Goal: Task Accomplishment & Management: Use online tool/utility

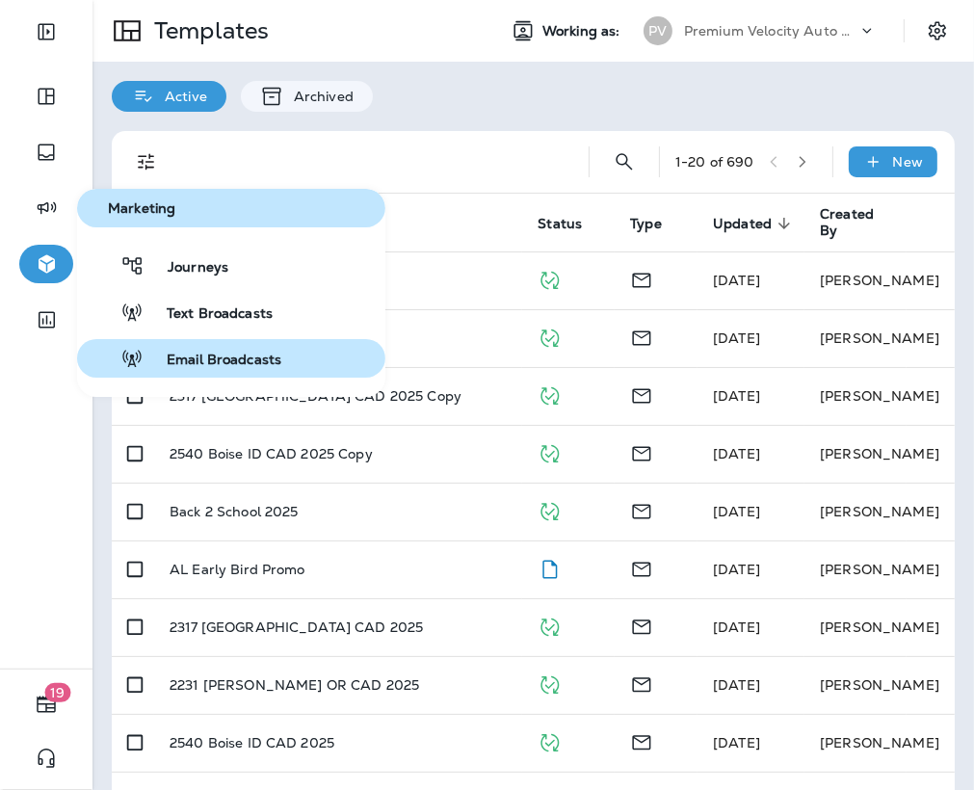
click at [220, 353] on span "Email Broadcasts" at bounding box center [213, 361] width 138 height 18
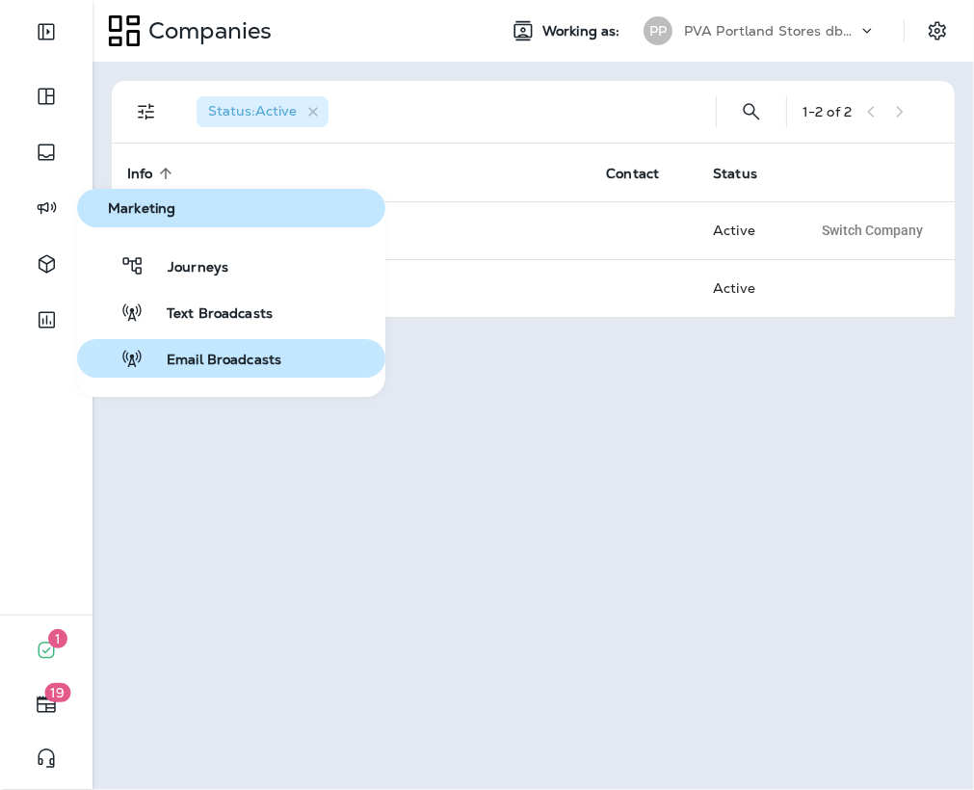
click at [203, 365] on span "Email Broadcasts" at bounding box center [213, 361] width 138 height 18
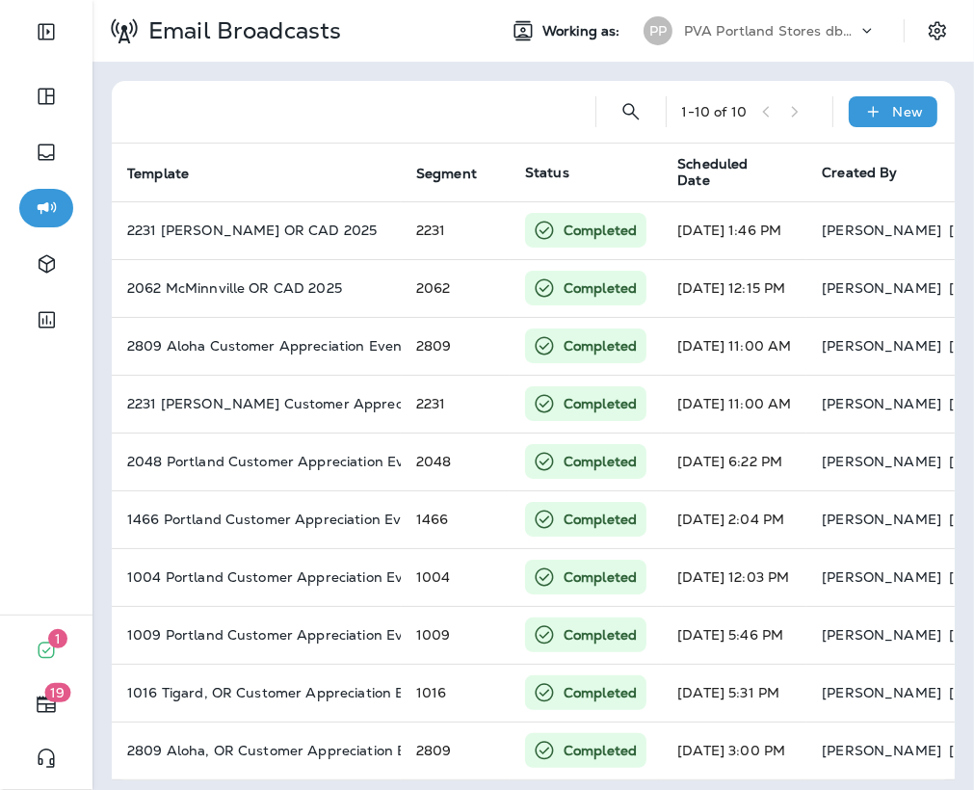
click at [705, 27] on p "PVA Portland Stores dba Jiffy Lube" at bounding box center [770, 30] width 173 height 15
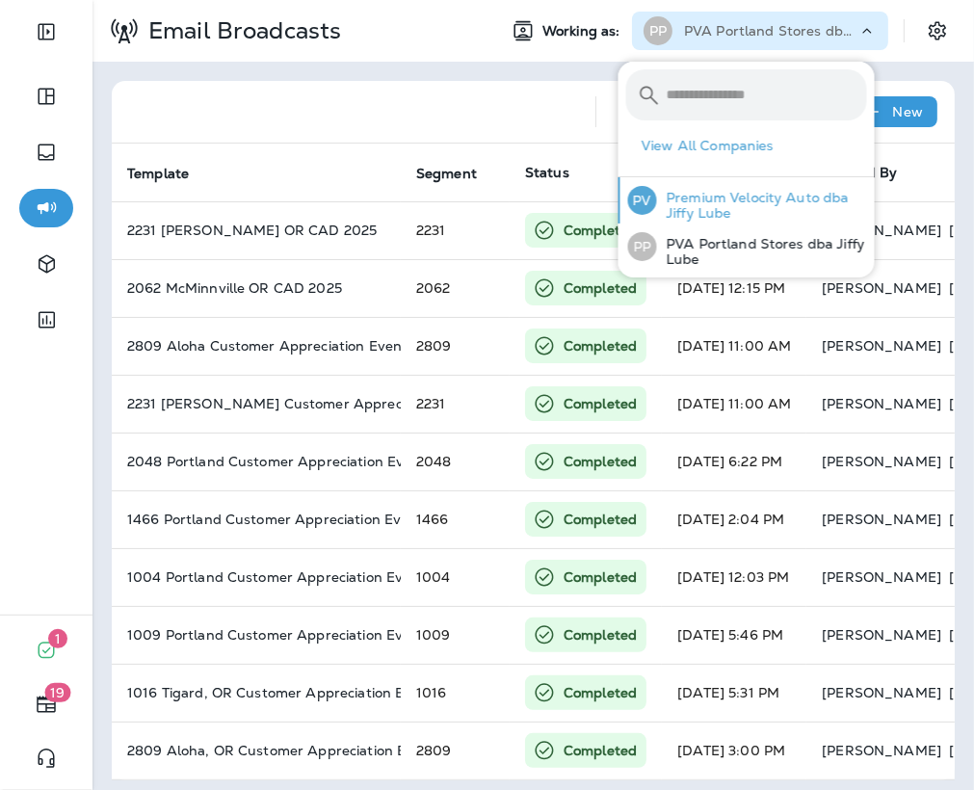
click at [717, 197] on p "Premium Velocity Auto dba Jiffy Lube" at bounding box center [762, 205] width 210 height 31
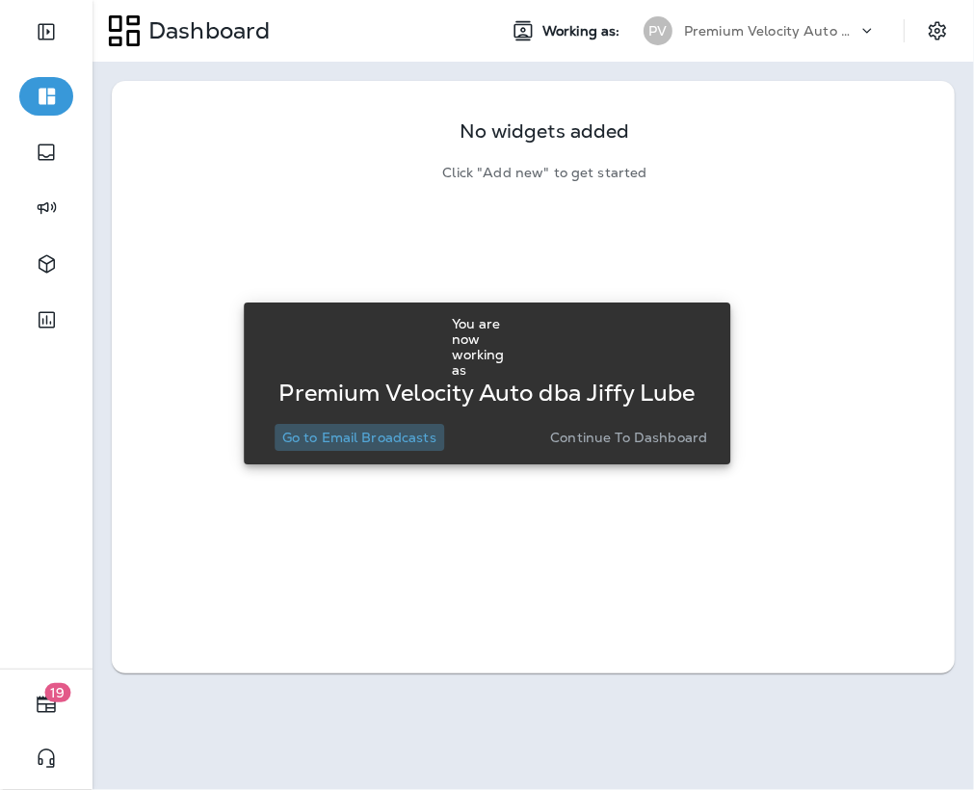
click at [362, 430] on p "Go to Email Broadcasts" at bounding box center [359, 437] width 154 height 15
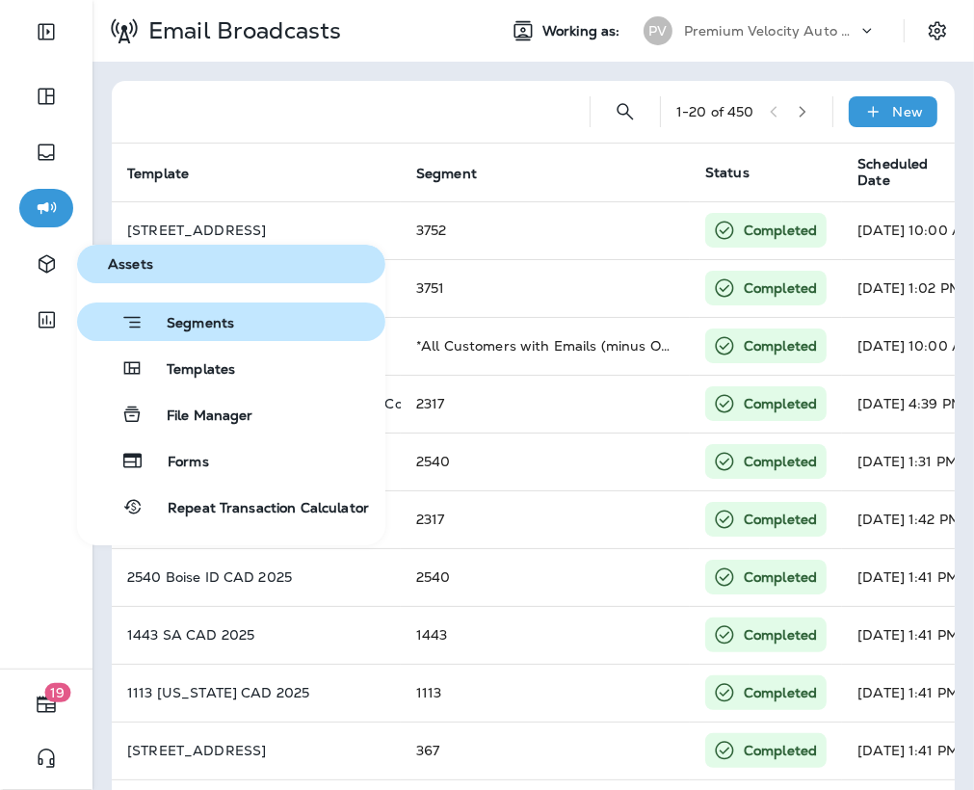
click at [187, 317] on span "Segments" at bounding box center [189, 324] width 91 height 19
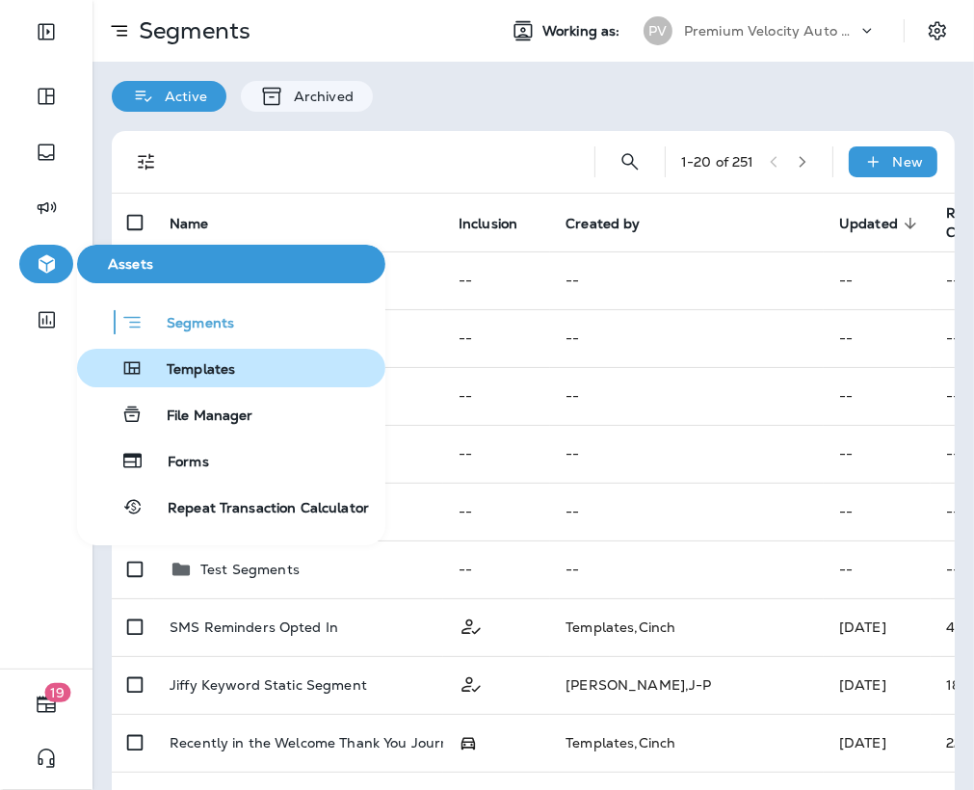
click at [215, 357] on div "Templates" at bounding box center [160, 367] width 150 height 23
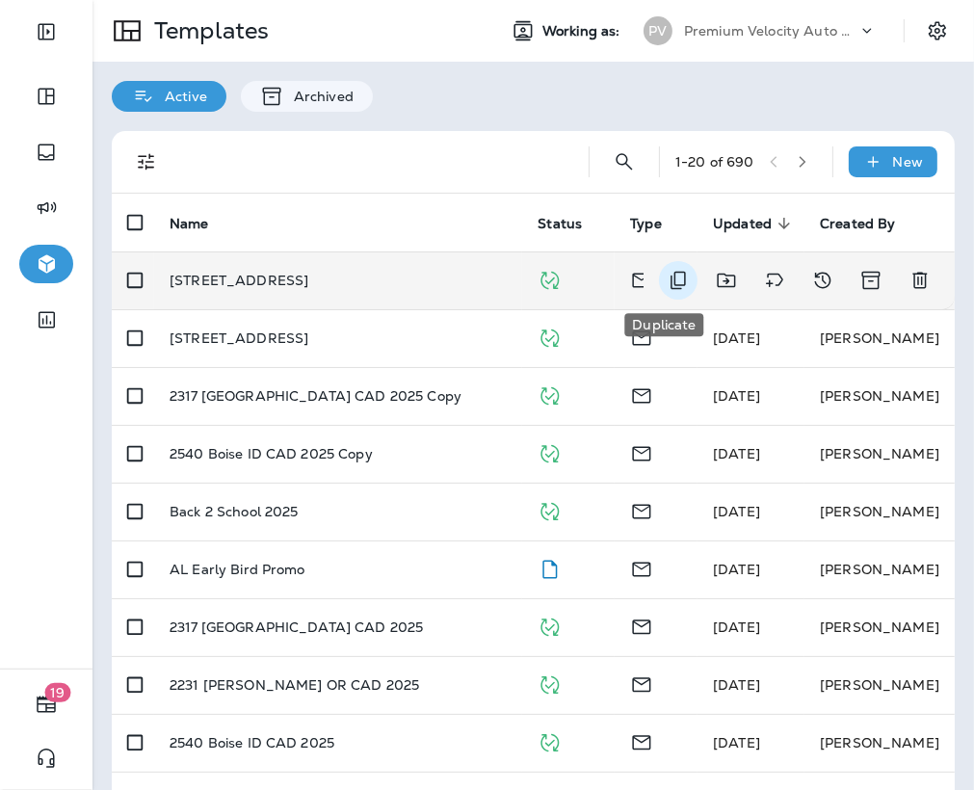
click at [667, 279] on icon "Duplicate" at bounding box center [678, 280] width 23 height 23
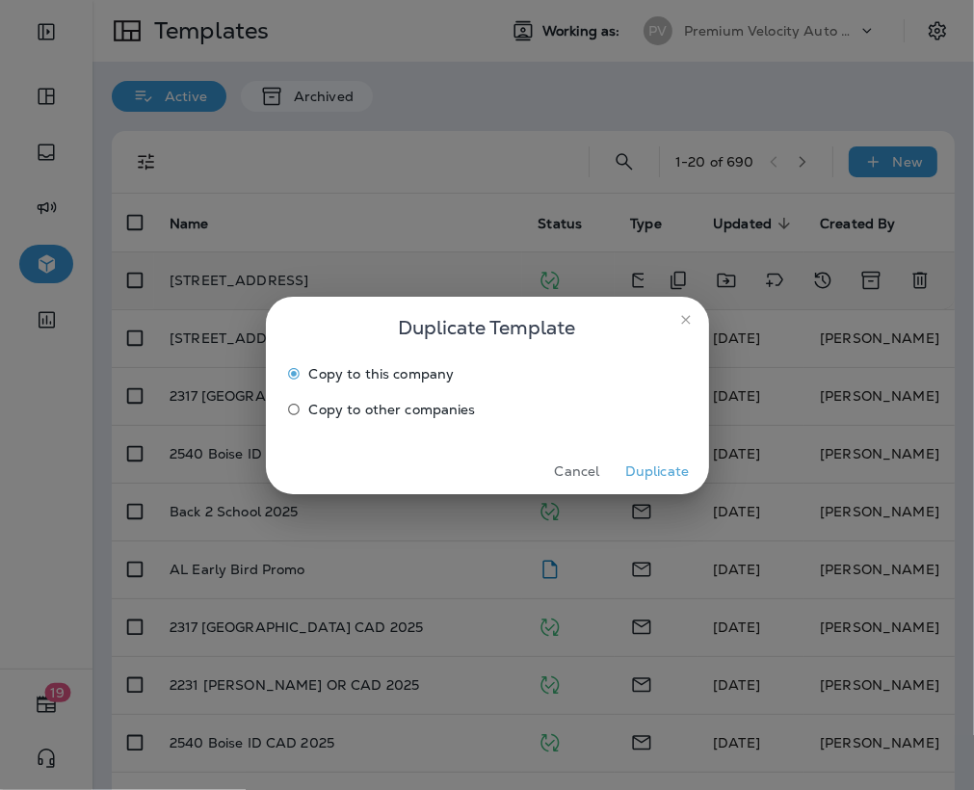
click at [655, 473] on button "Duplicate" at bounding box center [657, 472] width 72 height 30
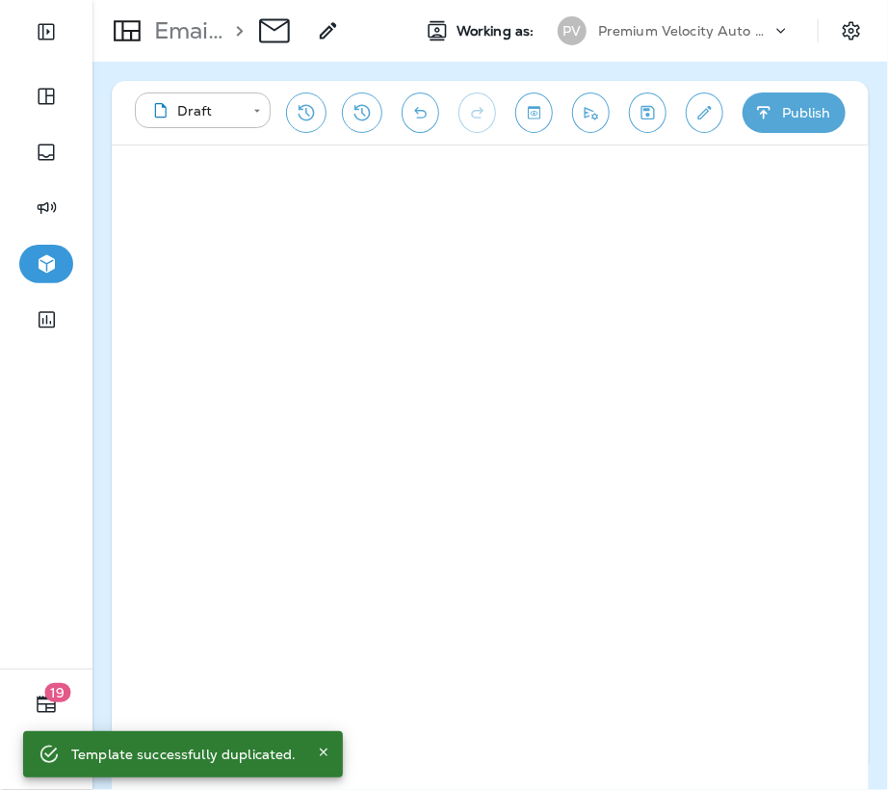
click at [339, 27] on icon at bounding box center [328, 30] width 23 height 23
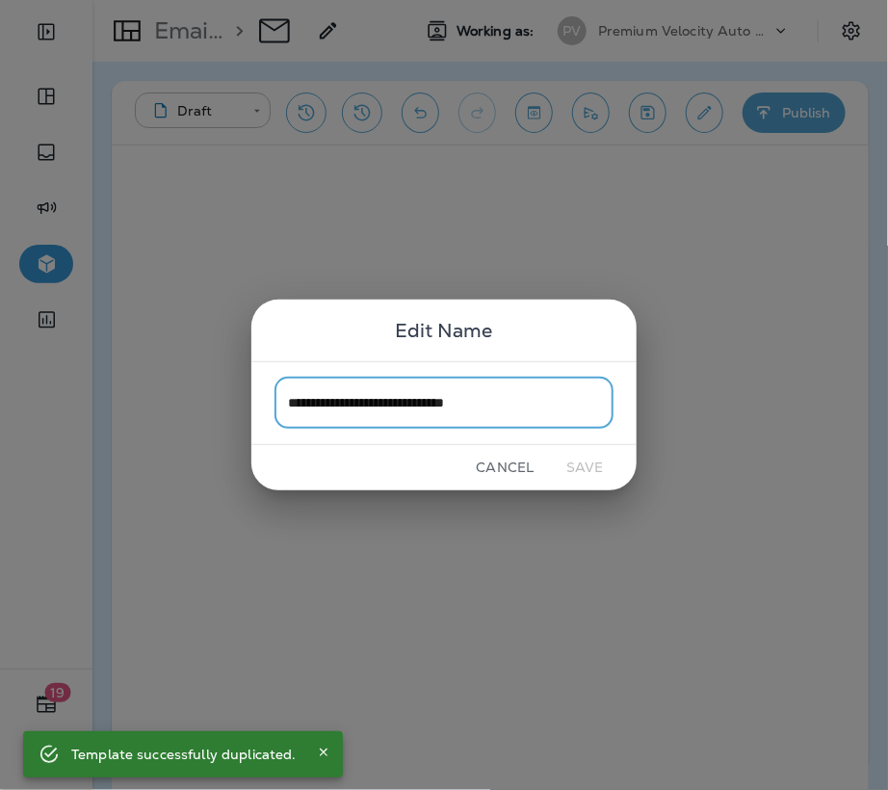
click at [321, 407] on input "**********" at bounding box center [443, 403] width 339 height 51
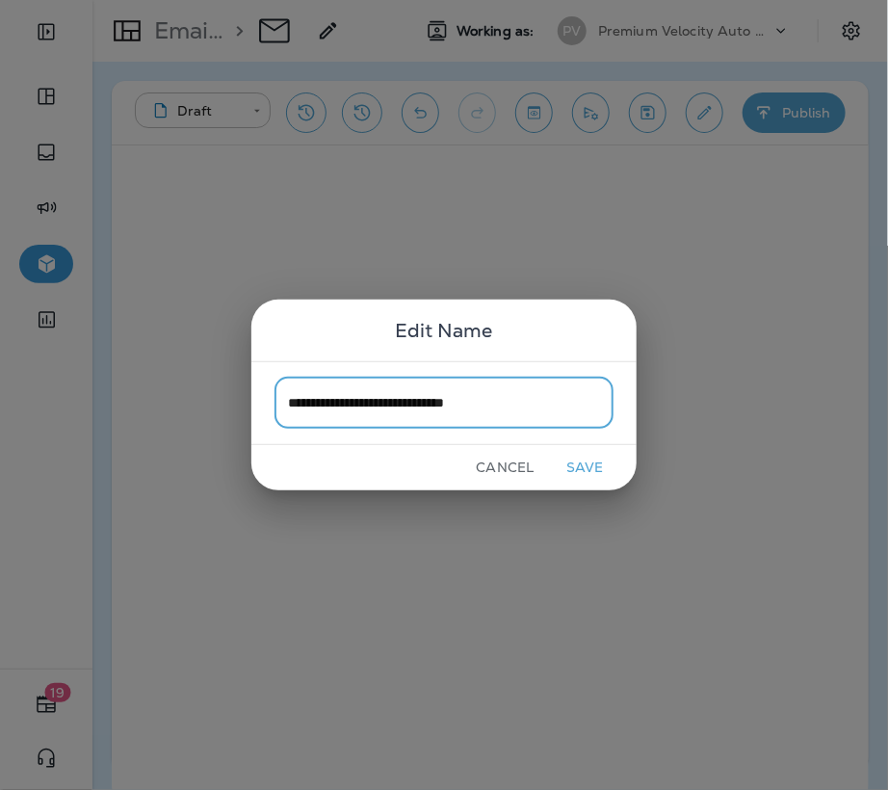
click at [350, 400] on input "**********" at bounding box center [443, 403] width 339 height 51
click at [503, 404] on input "**********" at bounding box center [443, 403] width 339 height 51
type input "**********"
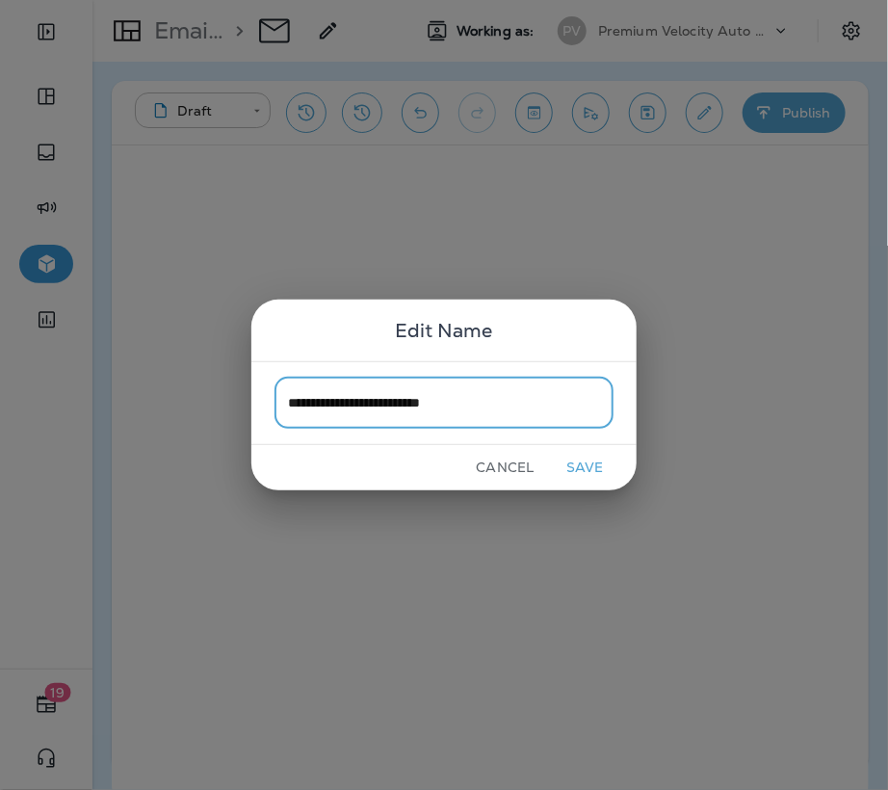
click at [580, 472] on button "Save" at bounding box center [585, 468] width 72 height 30
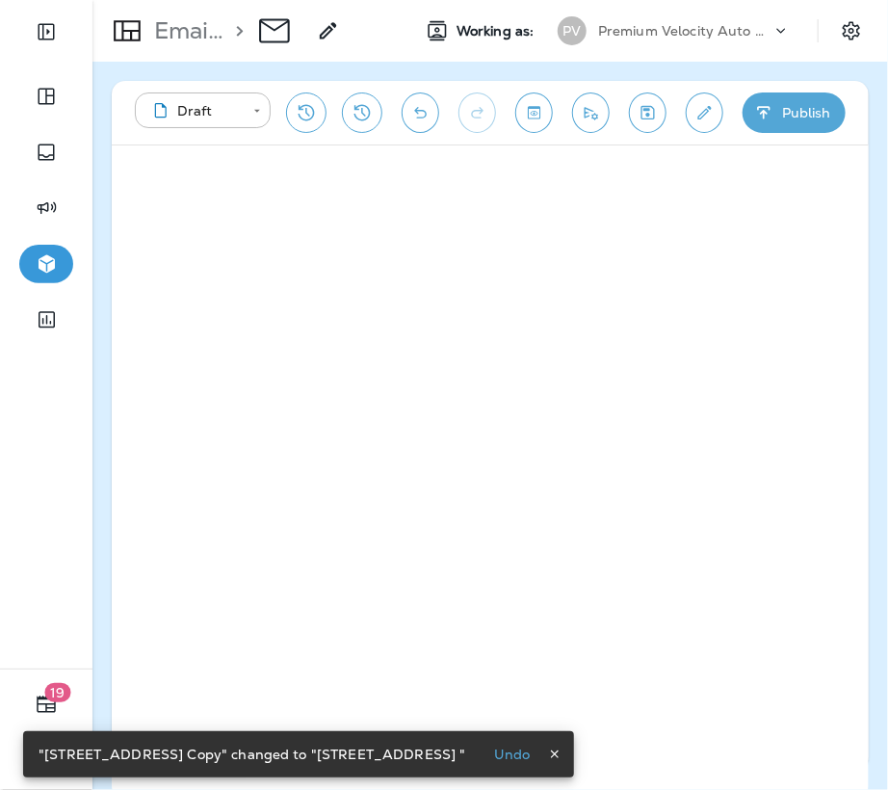
click at [13, 447] on div at bounding box center [46, 521] width 92 height 295
click at [73, 503] on div at bounding box center [46, 521] width 92 height 295
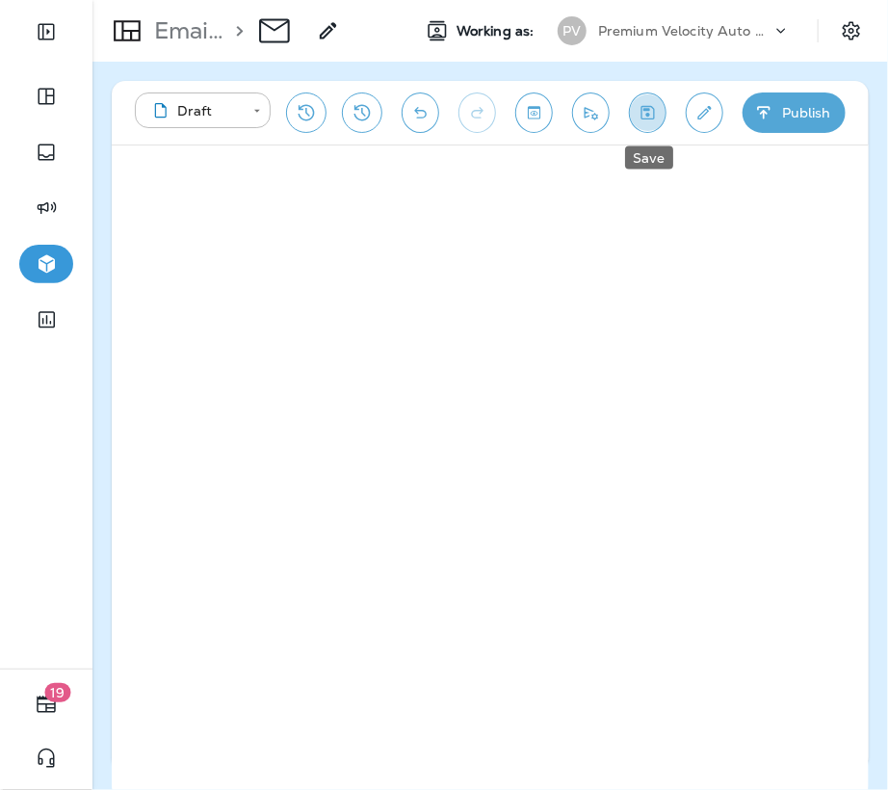
click at [639, 114] on icon "Save" at bounding box center [648, 112] width 20 height 19
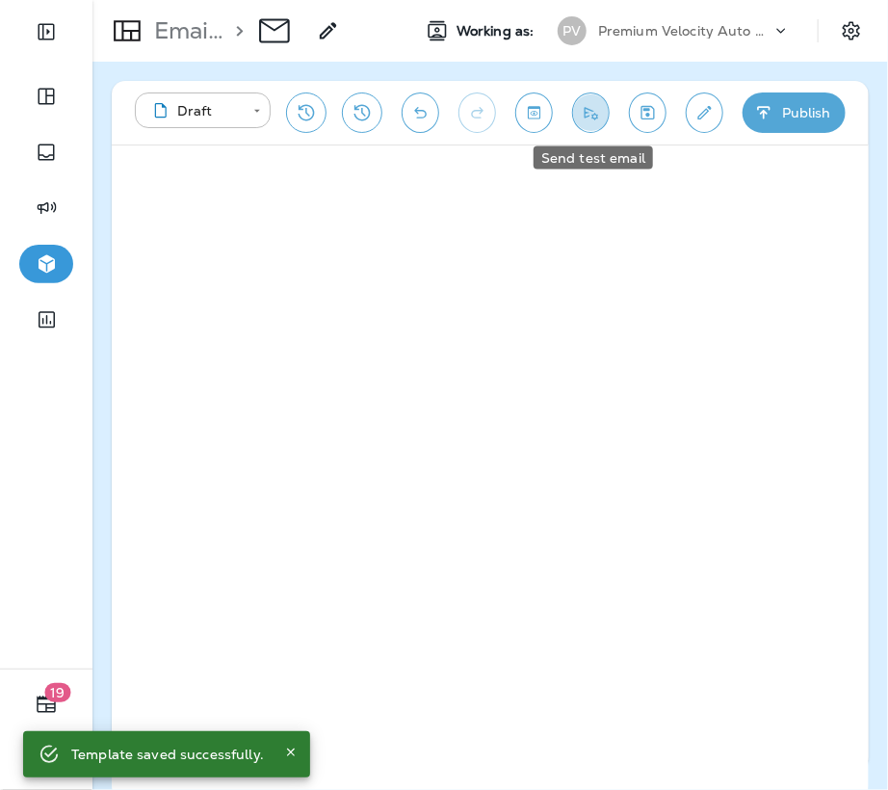
click at [586, 119] on icon "Send test email" at bounding box center [591, 112] width 20 height 19
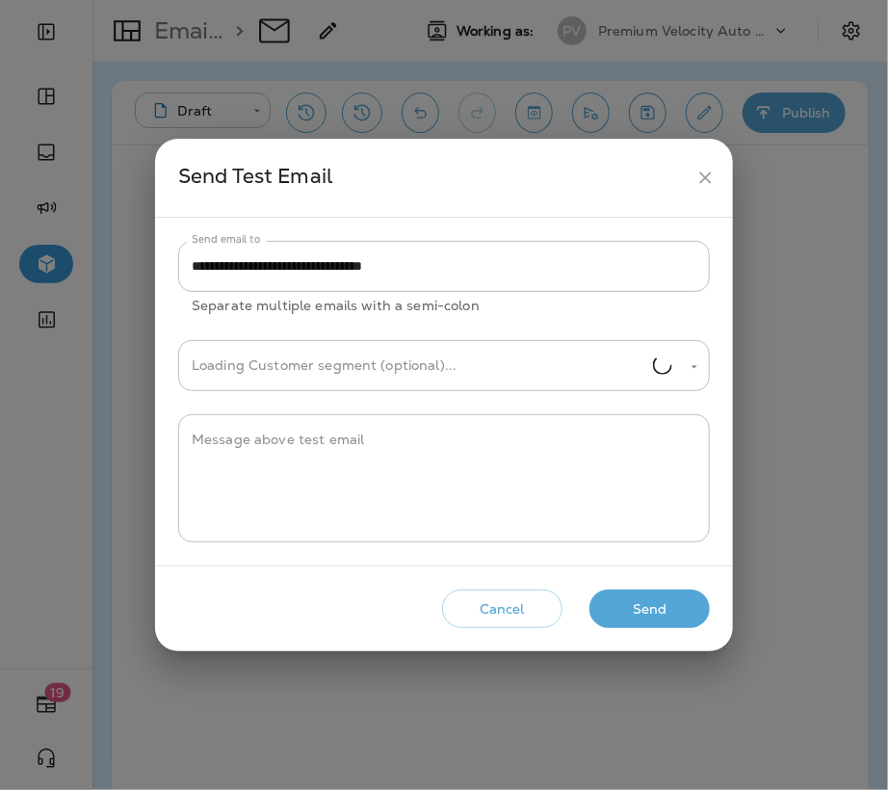
click at [661, 607] on button "Send" at bounding box center [649, 608] width 120 height 39
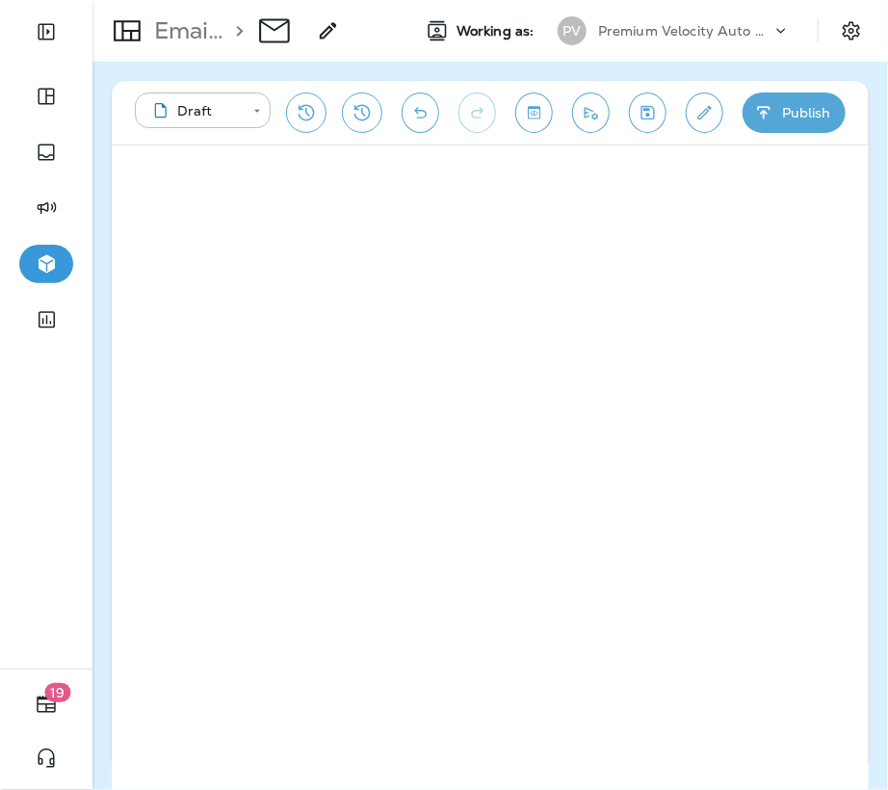
click at [54, 408] on div at bounding box center [46, 521] width 92 height 295
